Goal: Task Accomplishment & Management: Complete application form

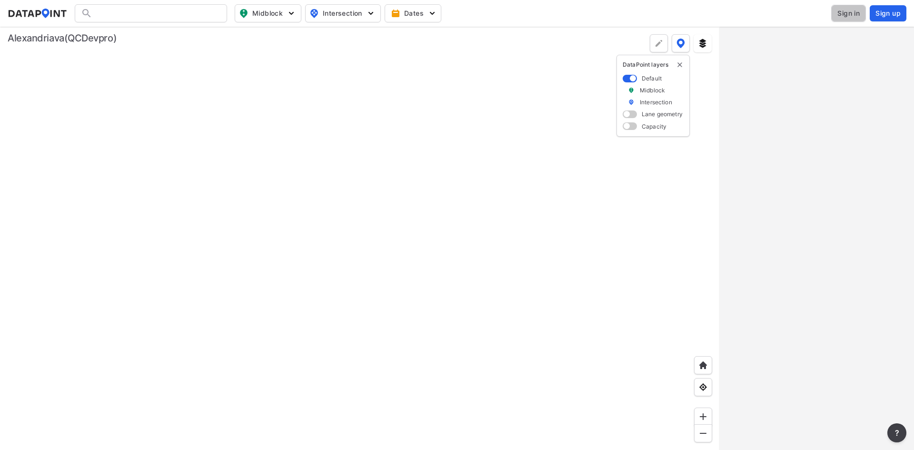
click at [840, 13] on span "Sign in" at bounding box center [849, 14] width 22 height 10
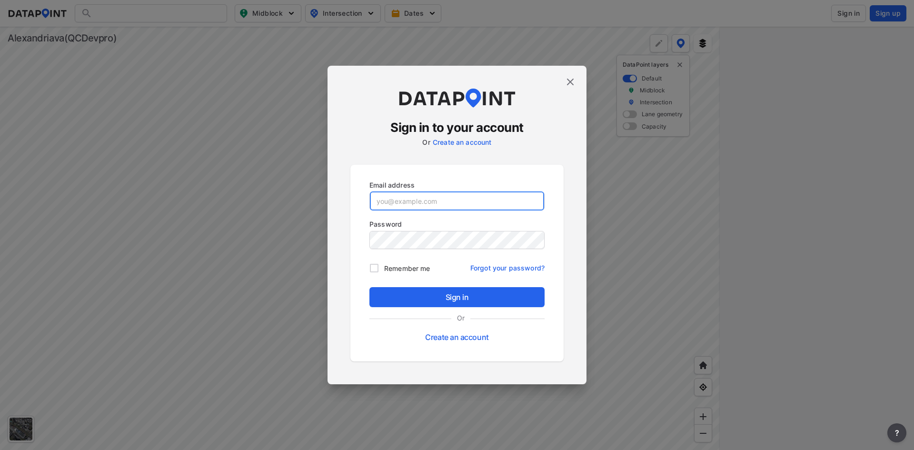
click at [524, 203] on input "email" at bounding box center [457, 200] width 174 height 19
type input "[EMAIL_ADDRESS][DOMAIN_NAME]"
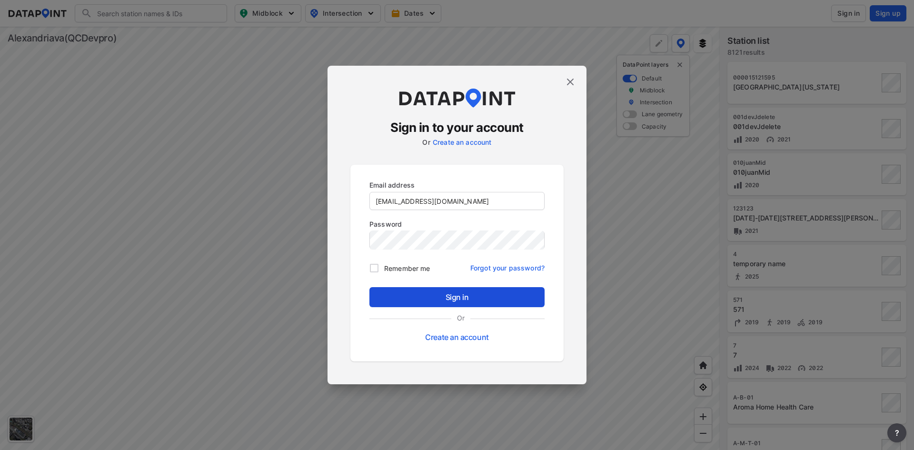
click at [451, 301] on span "Sign in" at bounding box center [457, 296] width 160 height 11
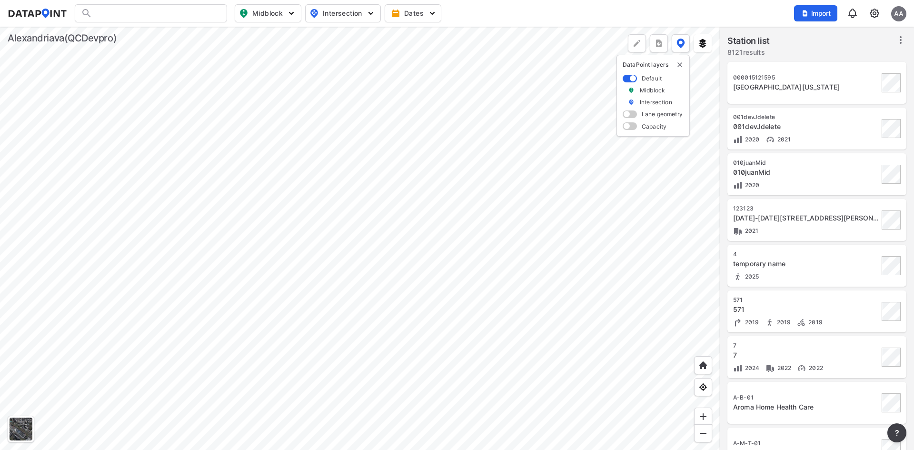
click at [877, 12] on img at bounding box center [874, 13] width 11 height 11
click at [854, 66] on link "Station management" at bounding box center [834, 71] width 82 height 10
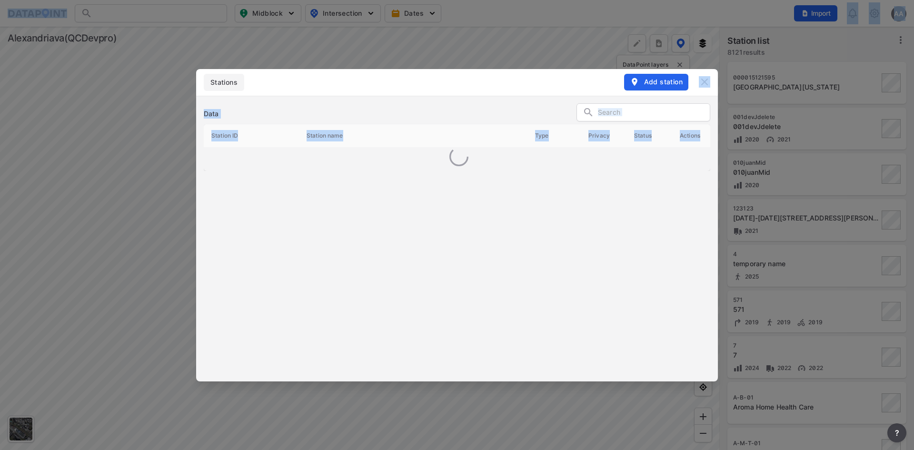
click at [854, 66] on div "Stations Add station Data Station ID Station name Type Privacy Status Actions" at bounding box center [457, 225] width 914 height 450
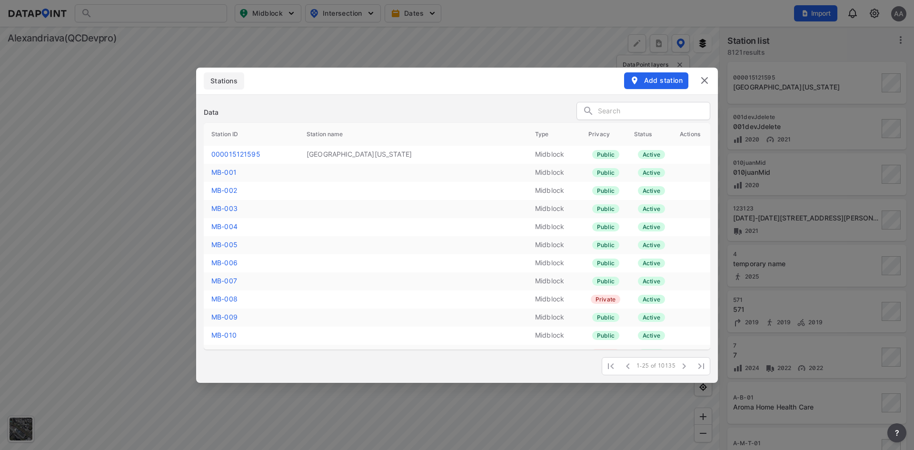
click at [471, 103] on div "Data" at bounding box center [457, 112] width 507 height 21
click at [641, 75] on button "Add station" at bounding box center [656, 80] width 64 height 16
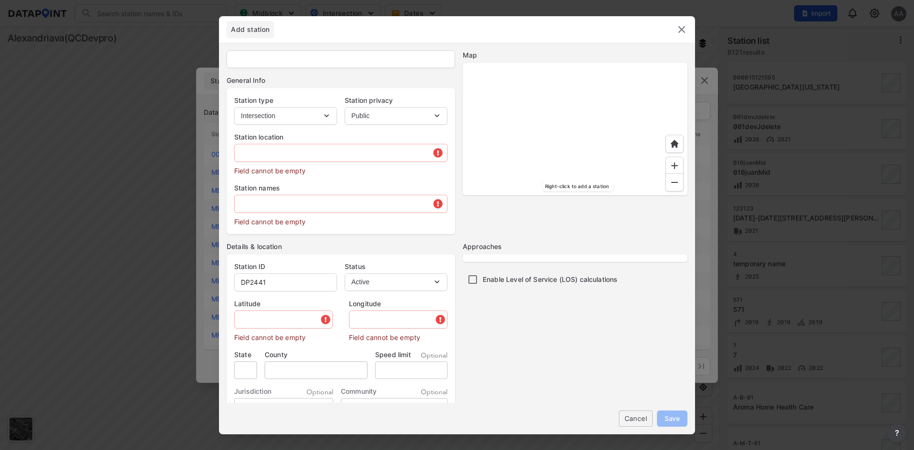
select select "1"
type input "DP2441"
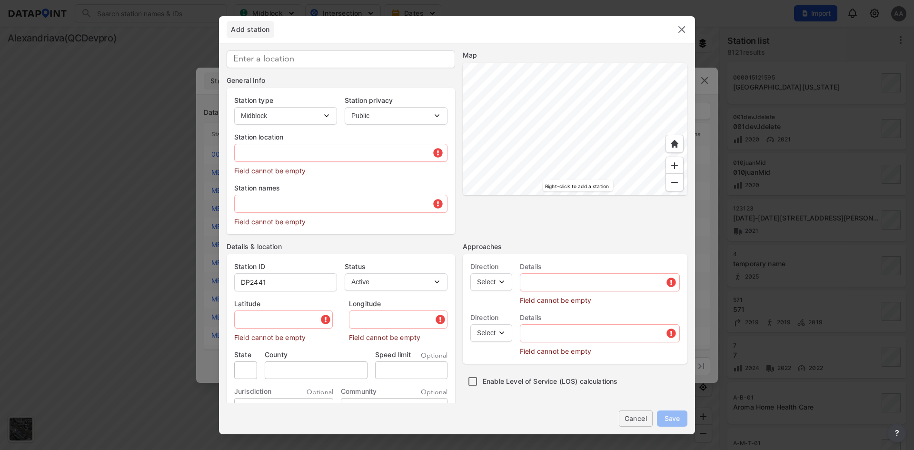
type input "38.825657"
type input "-77.104258"
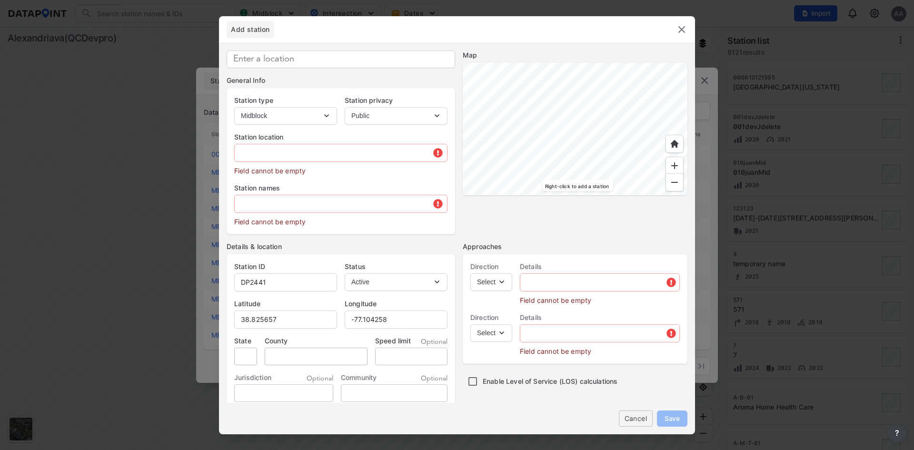
type input "[STREET_ADDRESS][PERSON_NAME]"
type input "VA"
type input "US"
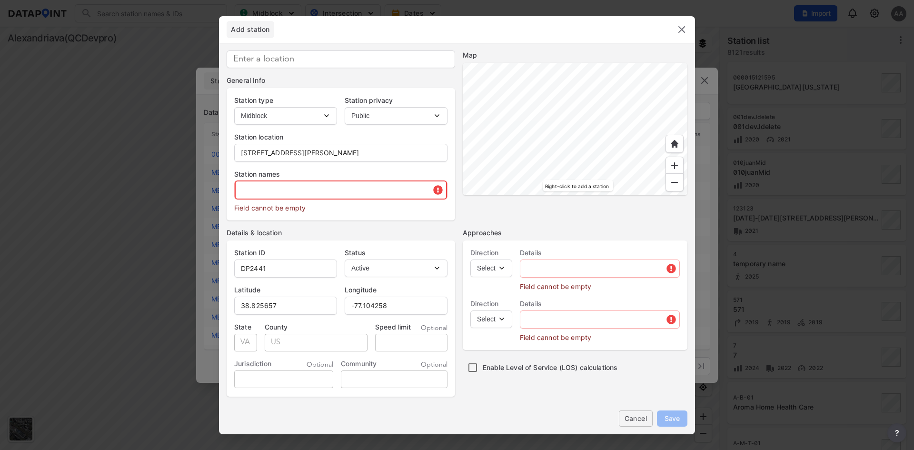
click at [284, 188] on input "text" at bounding box center [341, 189] width 212 height 19
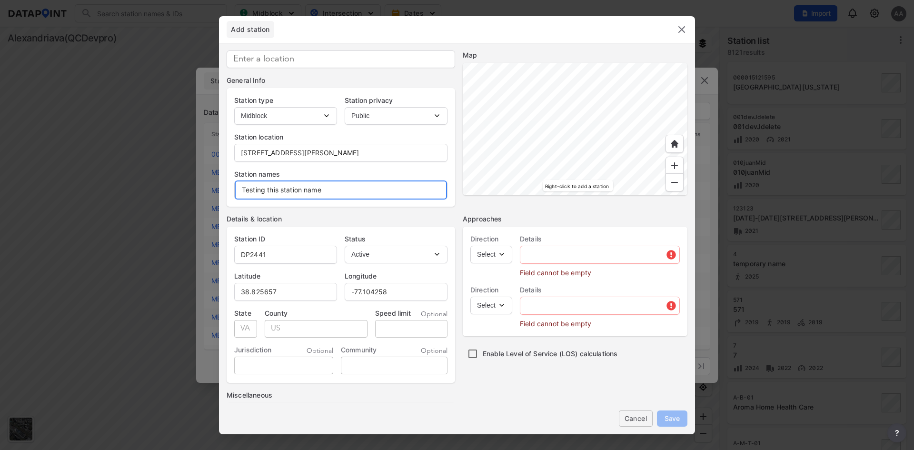
type input "Testing this station name"
click at [444, 224] on div "Details & location Station ID DP2441 Status Active Inactive [GEOGRAPHIC_DATA] S…" at bounding box center [341, 346] width 229 height 265
click at [504, 254] on select "Select EB NB SB WB" at bounding box center [492, 255] width 42 height 18
select select "EB"
click at [471, 246] on select "Select EB NB SB WB" at bounding box center [492, 255] width 42 height 18
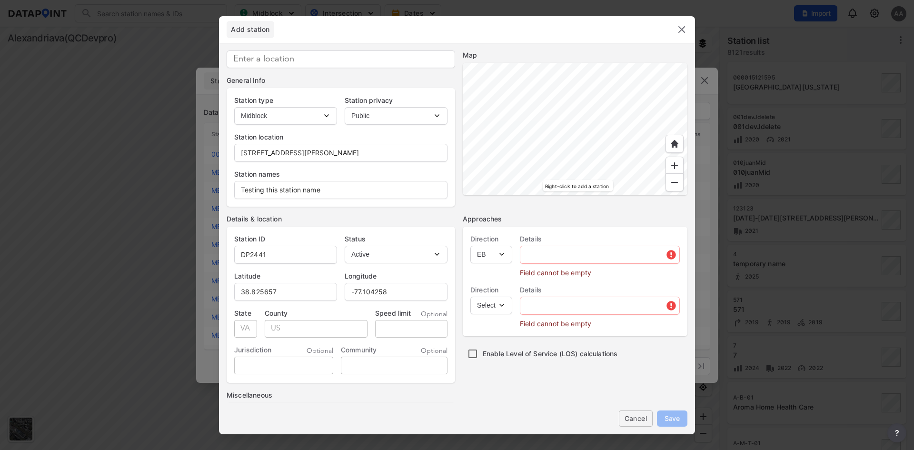
click at [587, 123] on div at bounding box center [575, 129] width 225 height 132
type input "38.825721"
type input "-77.104190"
type input "[STREET_ADDRESS]"
click at [595, 143] on div at bounding box center [575, 129] width 225 height 132
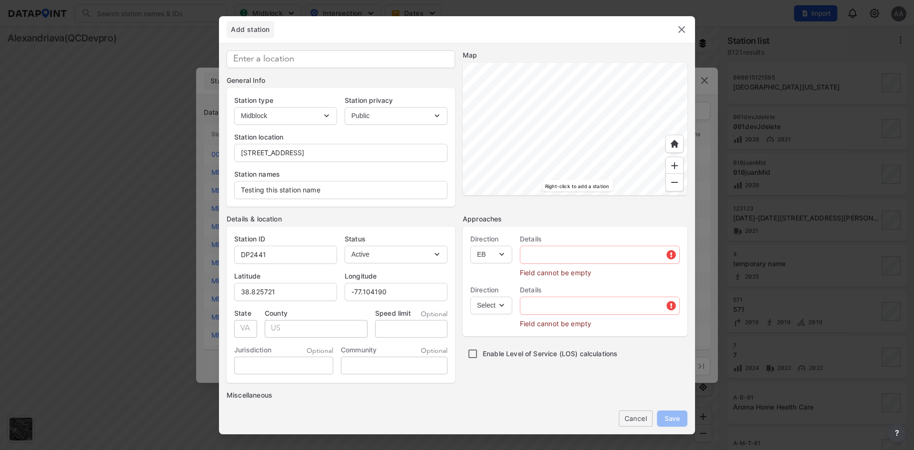
click at [596, 140] on div at bounding box center [575, 129] width 225 height 132
type input "38.825651"
type input "-77.104174"
type input "[STREET_ADDRESS][PERSON_NAME]"
type input "38.825617"
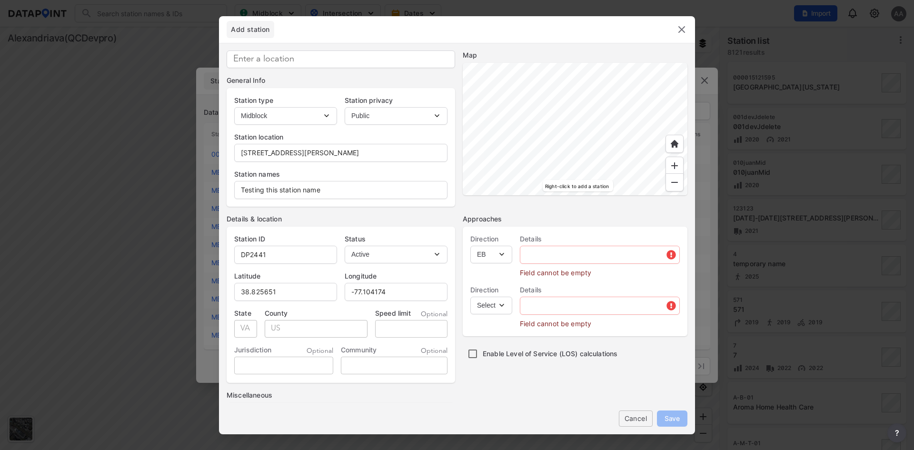
type input "-77.104139"
type input "[STREET_ADDRESS]"
click at [588, 252] on input "text" at bounding box center [600, 254] width 159 height 19
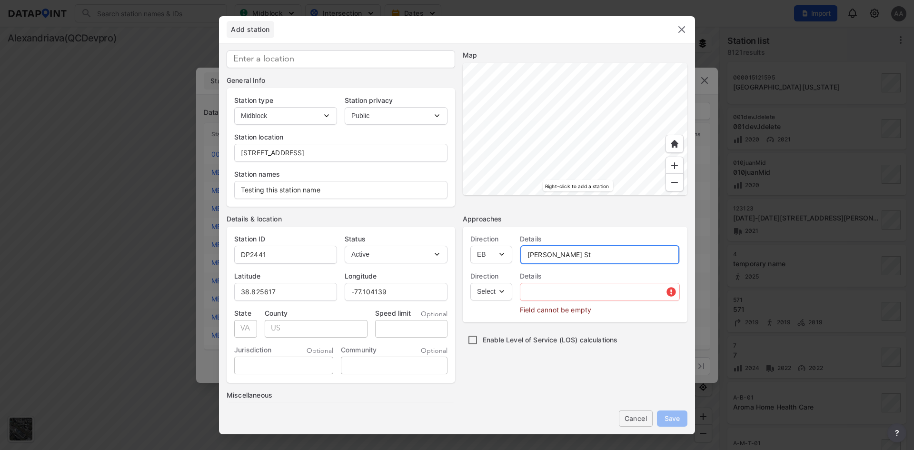
type input "[PERSON_NAME] St"
click at [505, 288] on select "Select WB" at bounding box center [492, 292] width 42 height 18
select select "WB"
click at [471, 283] on select "Select WB" at bounding box center [492, 292] width 42 height 18
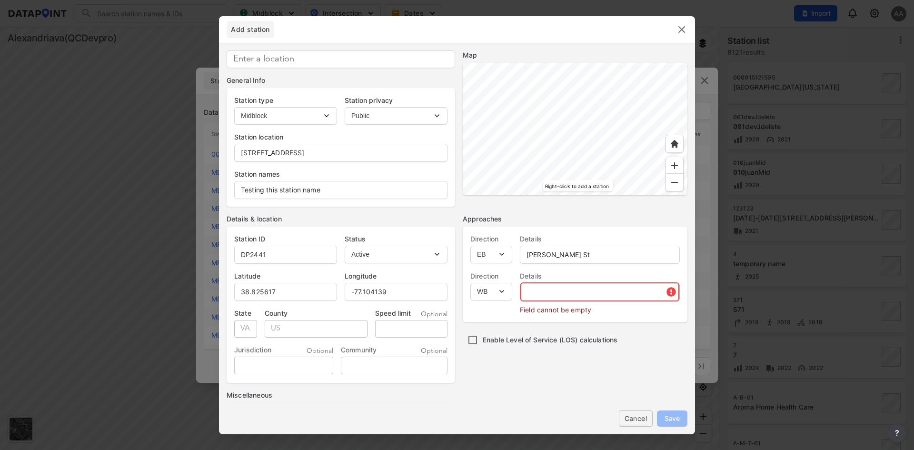
click at [552, 290] on input "text" at bounding box center [600, 291] width 159 height 19
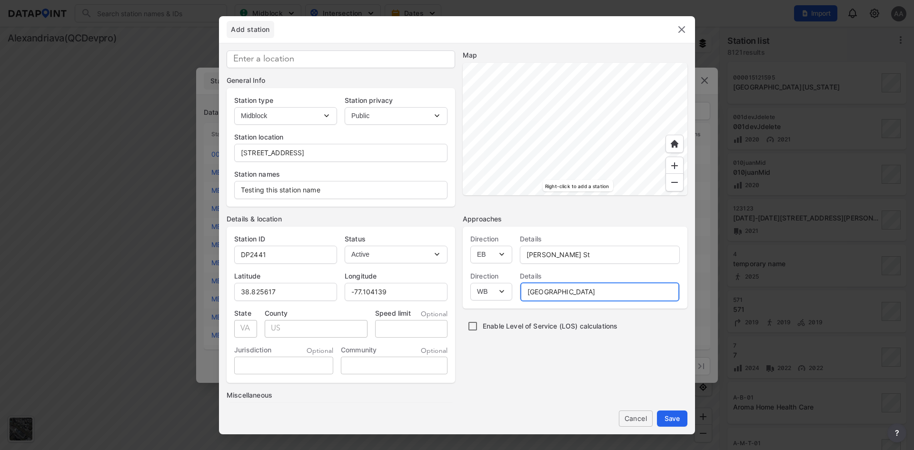
type input "[GEOGRAPHIC_DATA]"
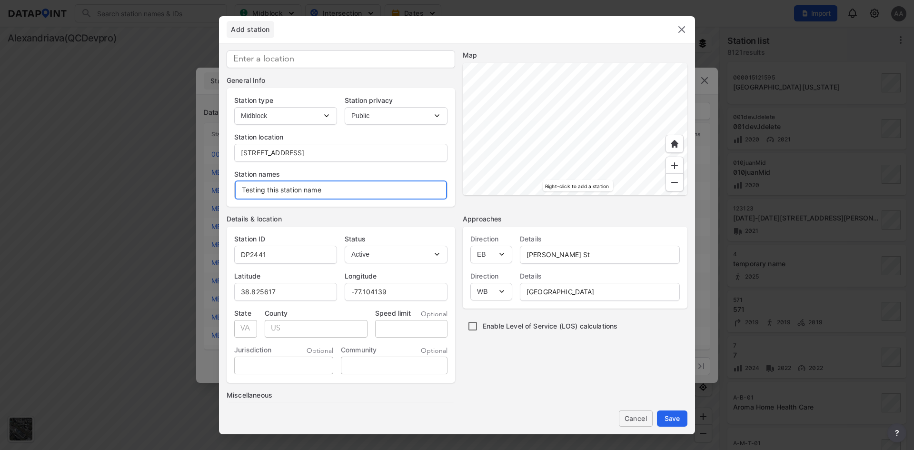
drag, startPoint x: 341, startPoint y: 189, endPoint x: 219, endPoint y: 195, distance: 122.6
click at [219, 195] on div "General Info Station type Intersection Midblock Station privacy Public Private …" at bounding box center [457, 262] width 476 height 439
paste input "[PERSON_NAME] Blvd & Kennel Club"
type input "[PERSON_NAME] Blvd & Kennel Club"
click at [671, 420] on span "Save" at bounding box center [672, 418] width 15 height 10
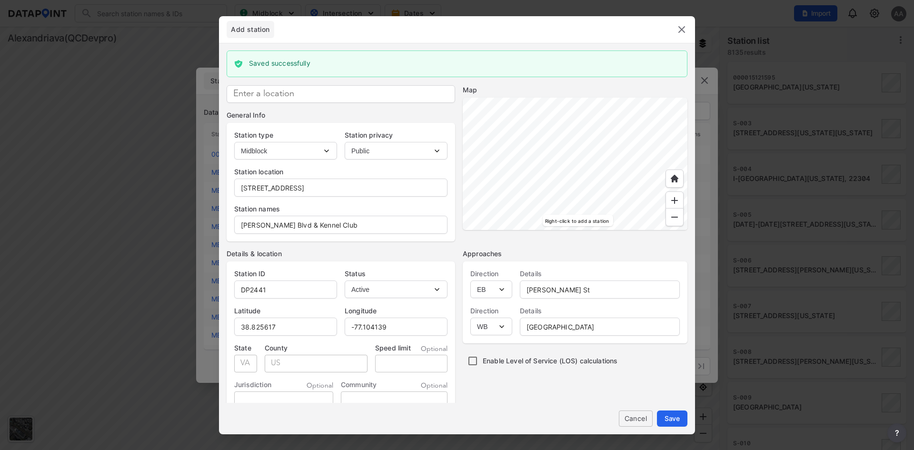
click at [681, 30] on img at bounding box center [681, 29] width 11 height 11
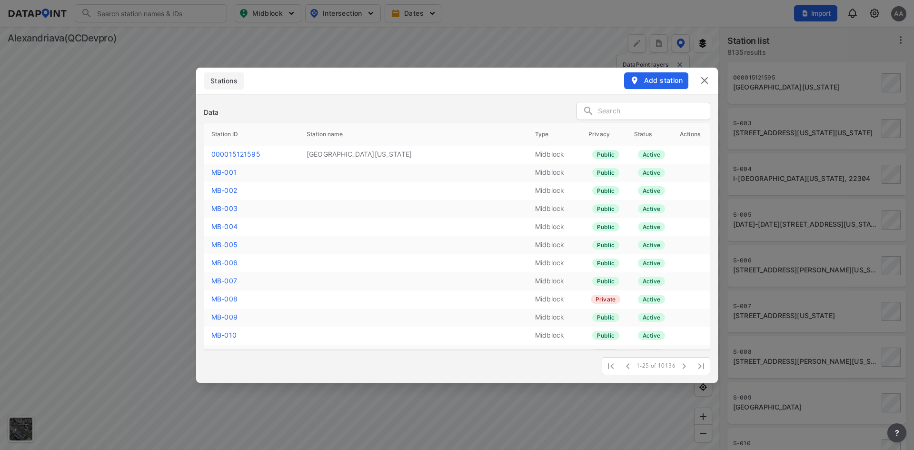
click at [643, 108] on input "text" at bounding box center [654, 111] width 112 height 14
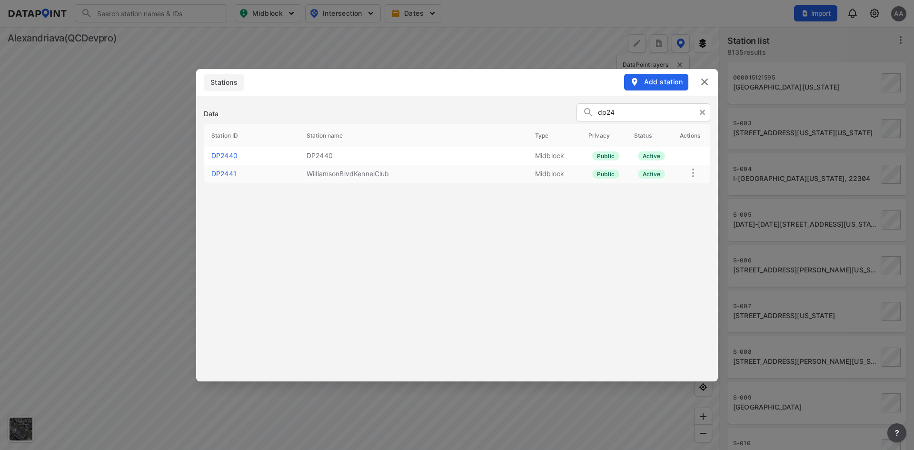
type input "dp24"
click at [230, 174] on link "DP2441" at bounding box center [223, 174] width 25 height 8
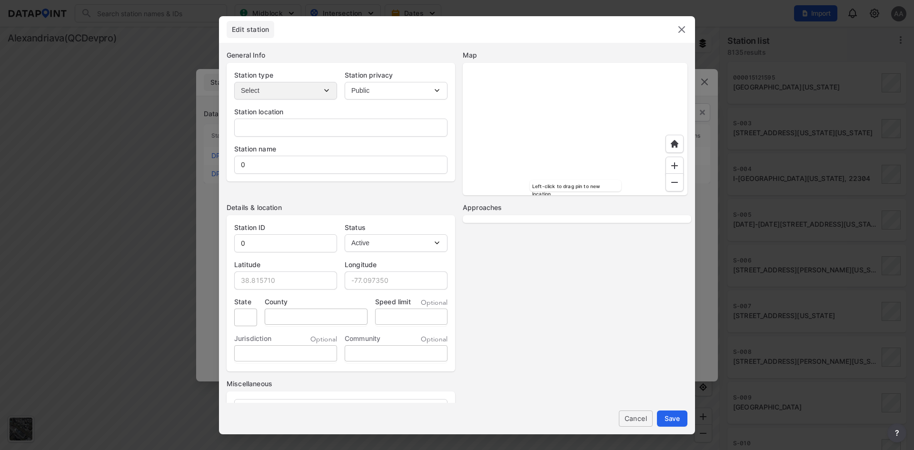
type input "[STREET_ADDRESS]"
type input "WilliamsonBlvdKennelClub"
type input "DP2441"
type input "38.825617"
type input "-77.104139"
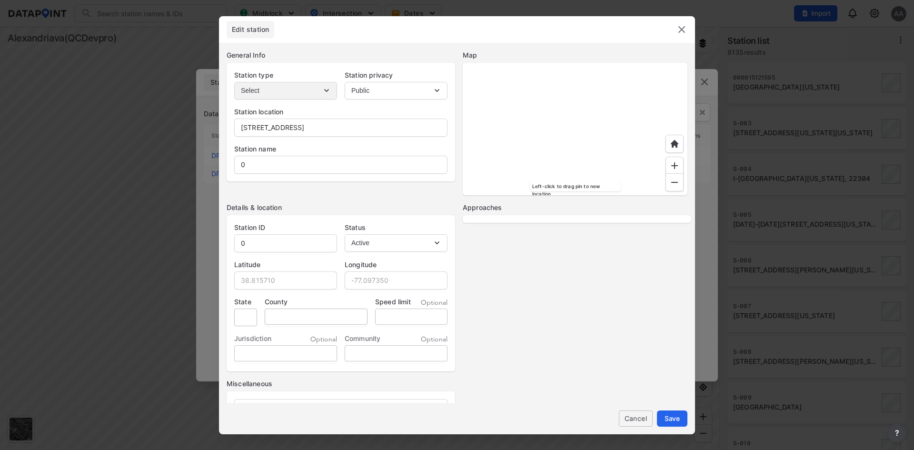
type input "VA"
type input "US"
select select "1"
select select "EB"
select select "WB"
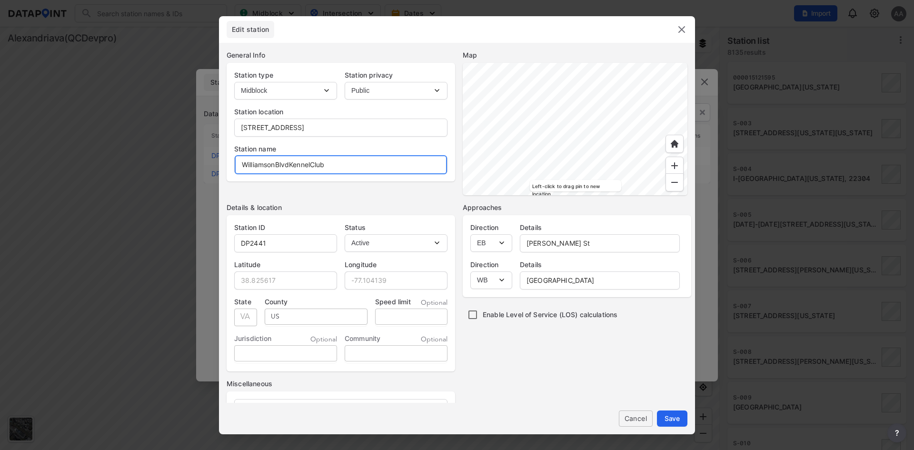
drag, startPoint x: 160, startPoint y: 159, endPoint x: 150, endPoint y: 158, distance: 10.0
click at [150, 157] on div "Edit station General Info Station type Select Intersection Midblock Station pri…" at bounding box center [457, 225] width 914 height 450
paste input "Blvd & Kennel"
type input "[PERSON_NAME] Blvd & Kennel Club"
click at [681, 422] on button "Save" at bounding box center [672, 419] width 30 height 16
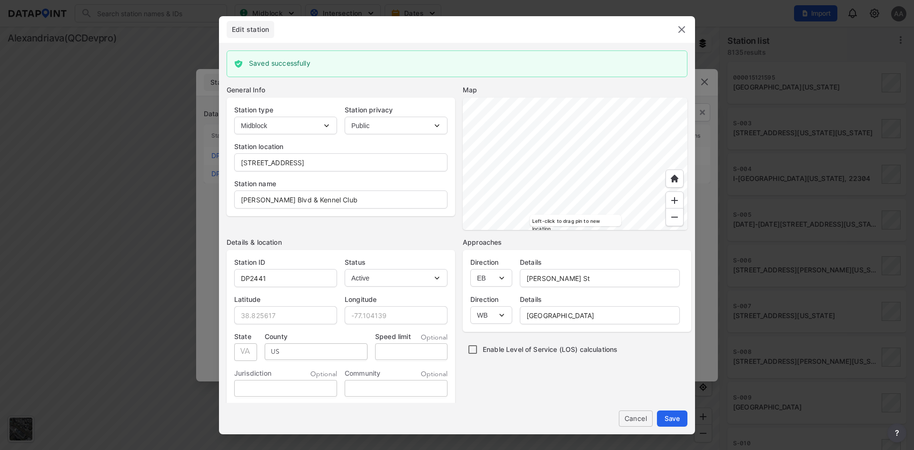
click at [683, 27] on img at bounding box center [681, 29] width 11 height 11
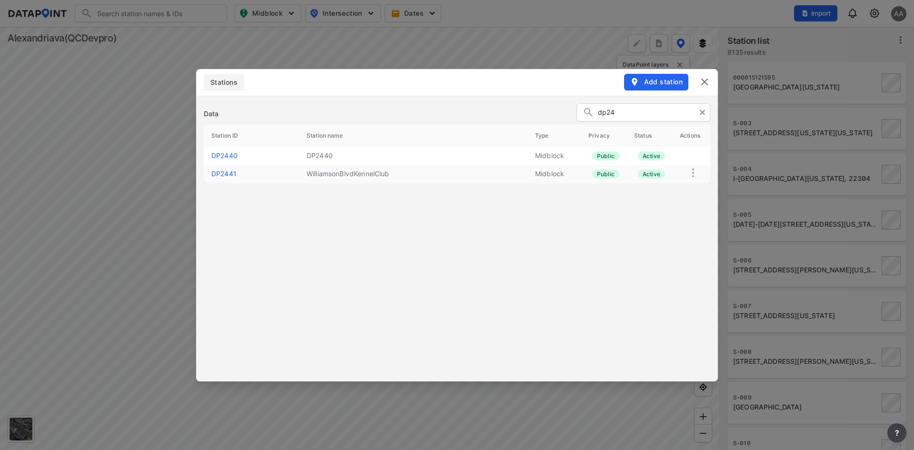
click at [665, 113] on input "dp24" at bounding box center [651, 113] width 107 height 14
type input "dp244"
click at [428, 321] on div "Data dp244 Station ID Station name Type Privacy Status Actions DP2440 DP2440 Mi…" at bounding box center [457, 239] width 522 height 286
click at [664, 81] on span "Add station" at bounding box center [656, 82] width 53 height 10
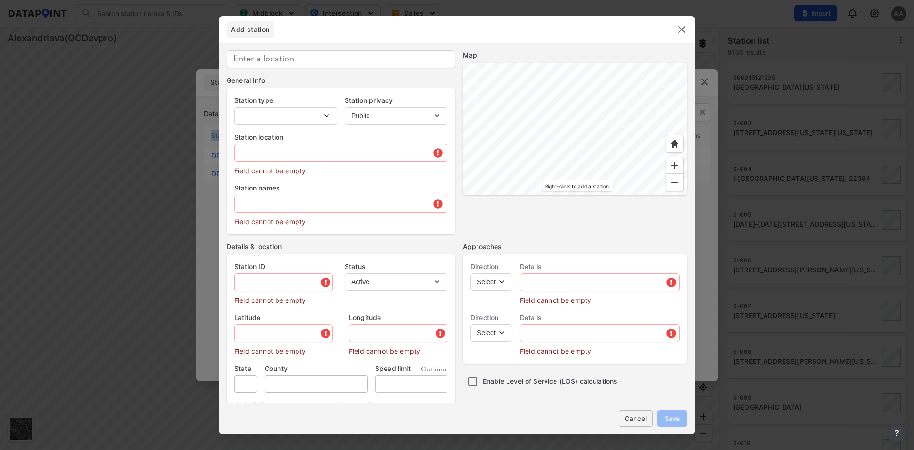
type input "DP2442"
select select "1"
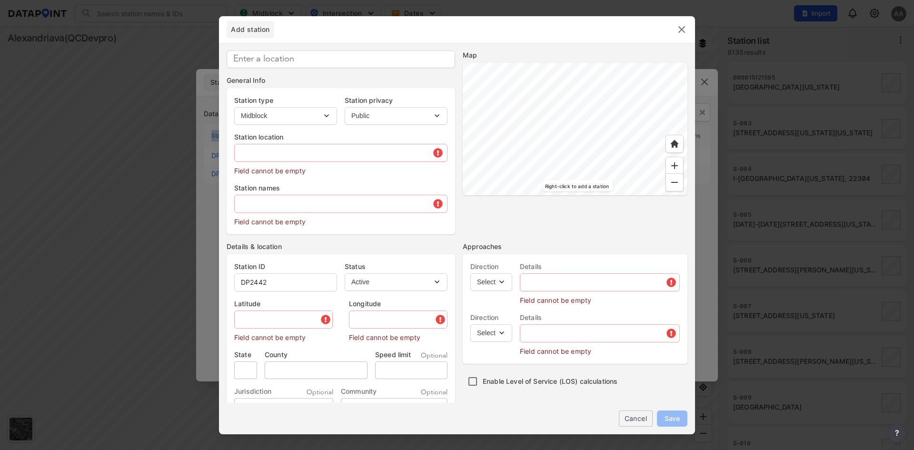
click at [680, 32] on img at bounding box center [681, 29] width 11 height 11
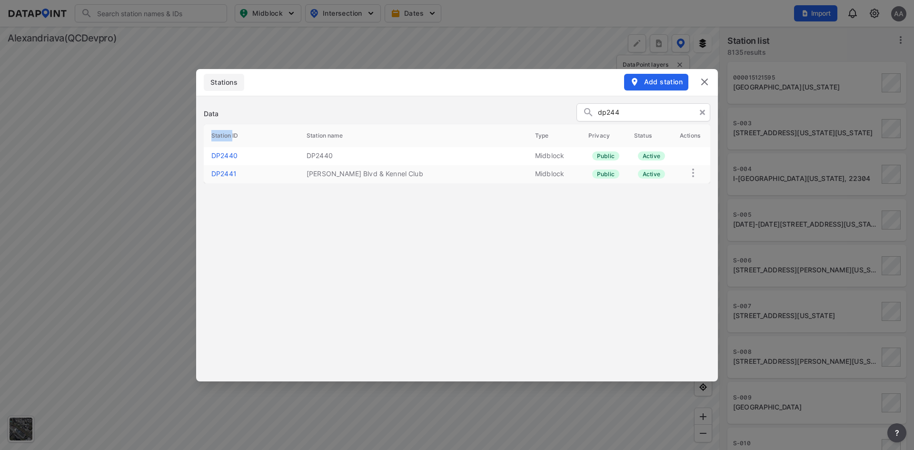
click at [458, 293] on div "Data dp244 Station ID Station name Type Privacy Status Actions DP2440 DP2440 Mi…" at bounding box center [457, 239] width 522 height 286
click at [232, 170] on link "DP2441" at bounding box center [223, 174] width 25 height 8
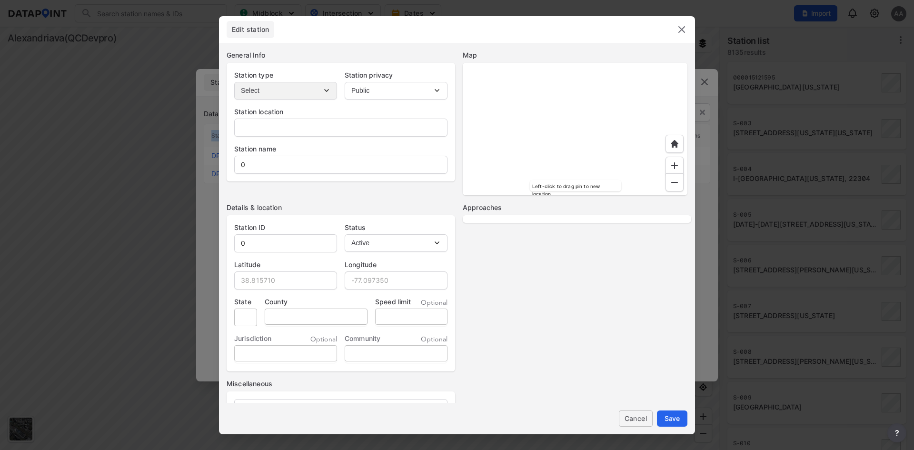
type input "[STREET_ADDRESS]"
type input "[PERSON_NAME] Blvd & Kennel Club"
type input "DP2441"
type input "38.825617"
type input "-77.104139"
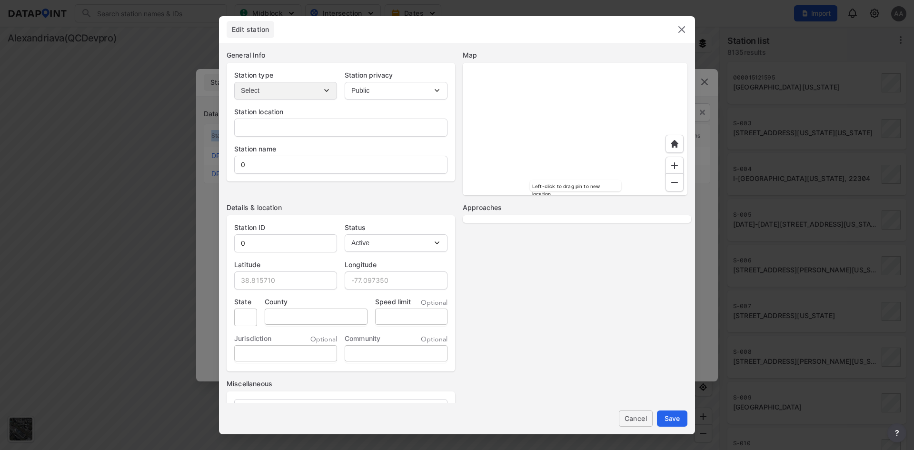
type input "VA"
type input "US"
select select "1"
select select "EB"
select select "WB"
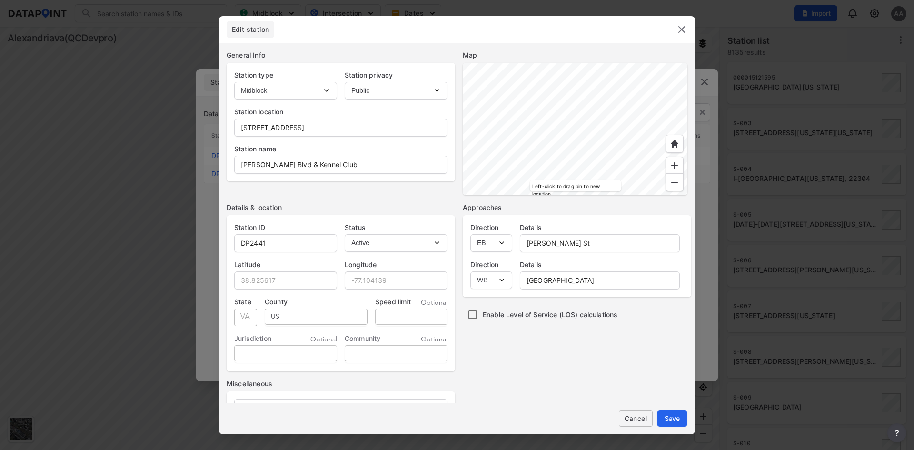
click at [493, 368] on div "Approaches Direction Select EB NB SB WB Details [PERSON_NAME] St Direction Sele…" at bounding box center [575, 335] width 225 height 265
click at [496, 373] on div "Approaches Direction Select EB NB SB WB Details [PERSON_NAME] St Direction Sele…" at bounding box center [575, 335] width 225 height 265
